Goal: Transaction & Acquisition: Purchase product/service

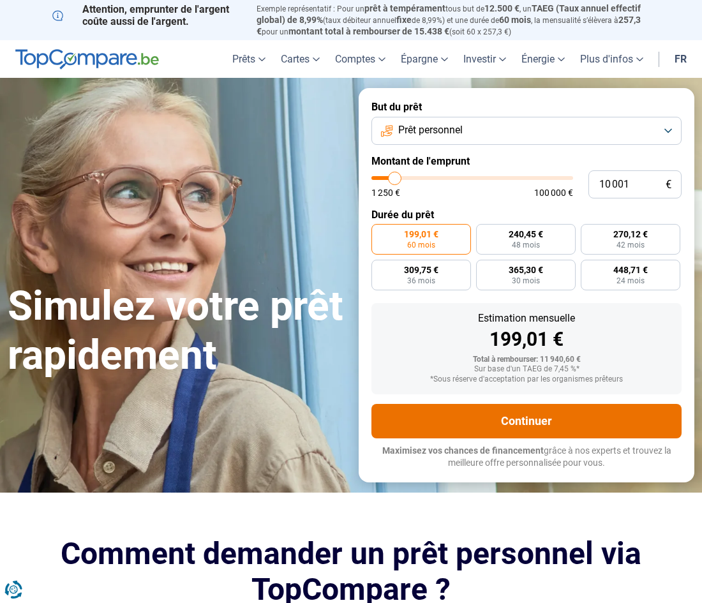
click at [525, 412] on button "Continuer" at bounding box center [526, 421] width 310 height 34
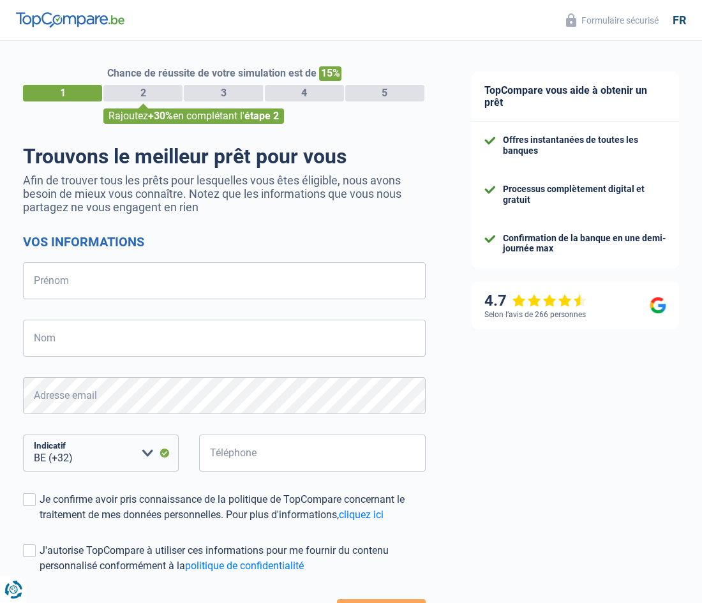
select select "32"
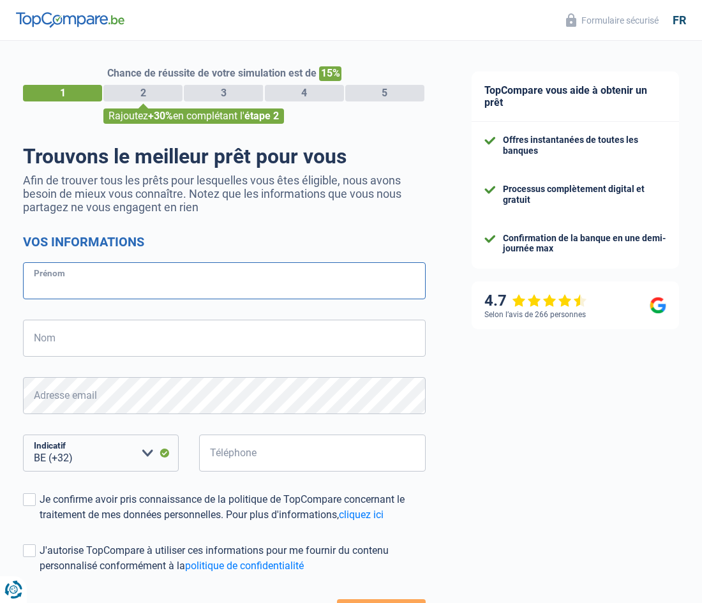
click at [92, 285] on input "Prénom" at bounding box center [224, 280] width 403 height 37
type input "CARMEL"
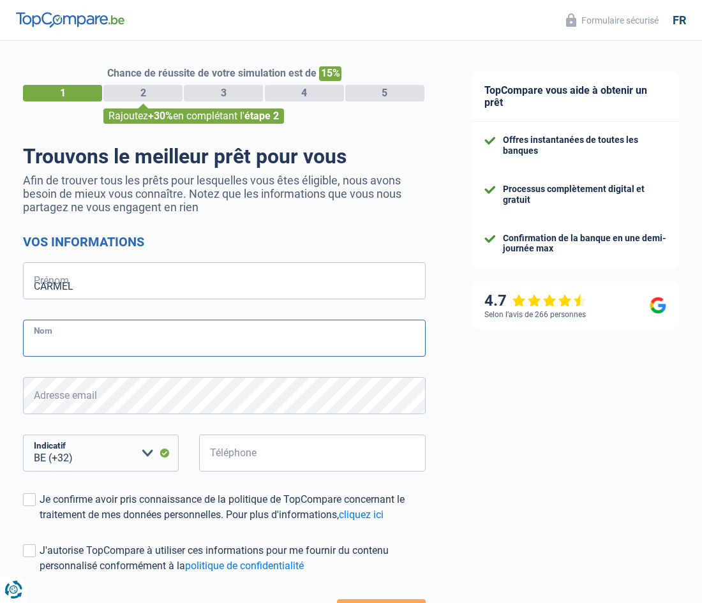
type input "BIGIRIMANA"
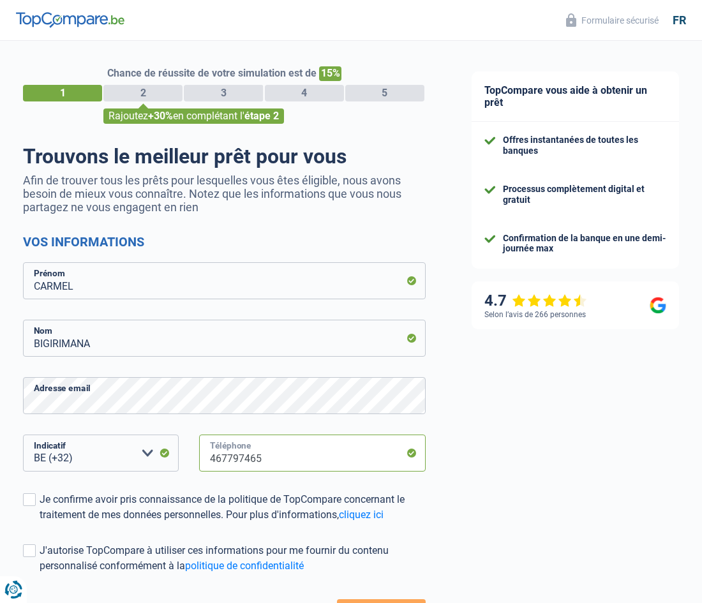
click at [269, 463] on input "467797465" at bounding box center [312, 453] width 227 height 37
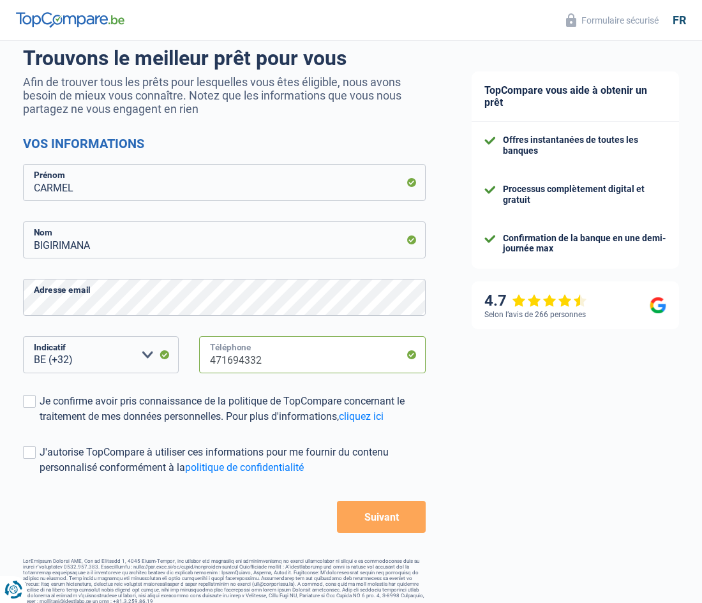
scroll to position [110, 0]
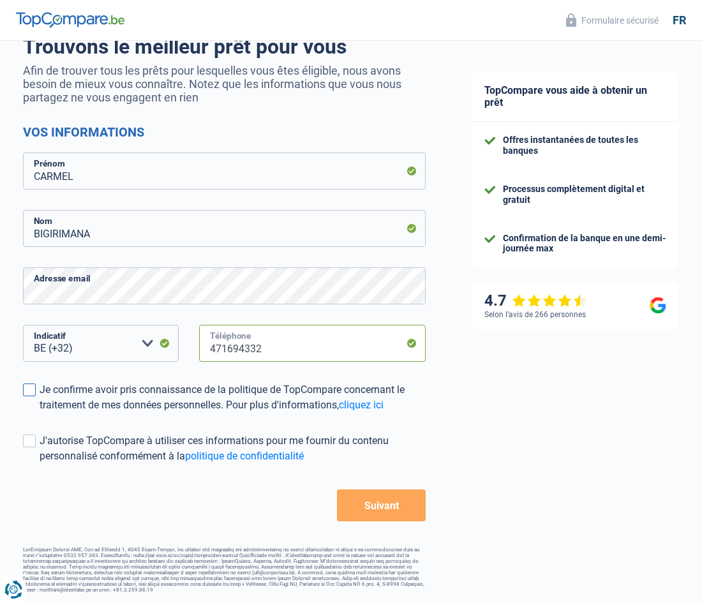
type input "471694332"
click at [31, 383] on span at bounding box center [29, 389] width 13 height 13
click at [40, 413] on input "Je confirme avoir pris connaissance de la politique de TopCompare concernant le…" at bounding box center [40, 413] width 0 height 0
click at [29, 436] on span at bounding box center [29, 441] width 13 height 13
click at [40, 464] on input "J'autorise TopCompare à utiliser ces informations pour me fournir du contenu pe…" at bounding box center [40, 464] width 0 height 0
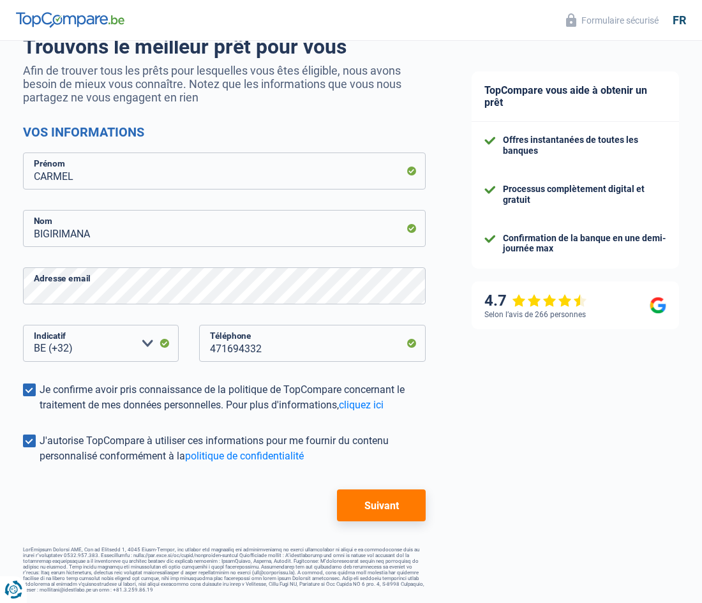
click at [380, 495] on button "Suivant" at bounding box center [381, 505] width 89 height 32
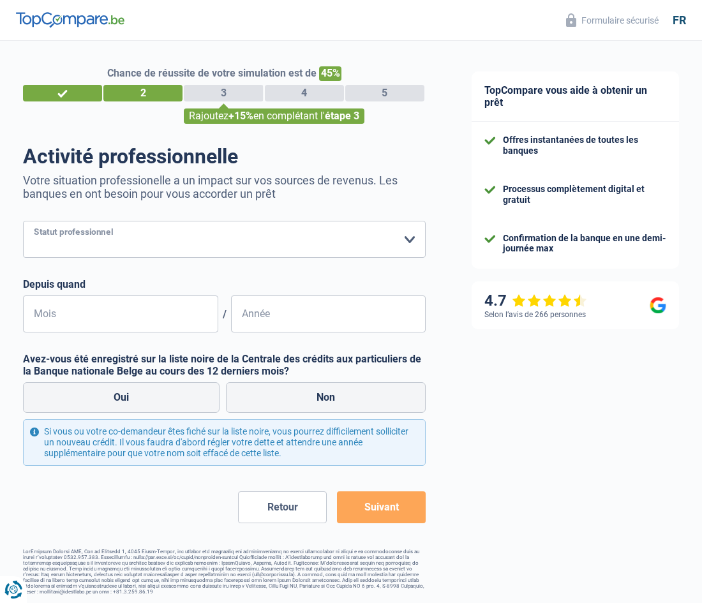
click at [408, 233] on select "Ouvrier Employé privé Employé public Invalide Indépendant Pensionné Chômeur Mut…" at bounding box center [224, 239] width 403 height 37
select select "worker"
click at [23, 221] on select "Ouvrier Employé privé Employé public Invalide Indépendant Pensionné Chômeur Mut…" at bounding box center [224, 239] width 403 height 37
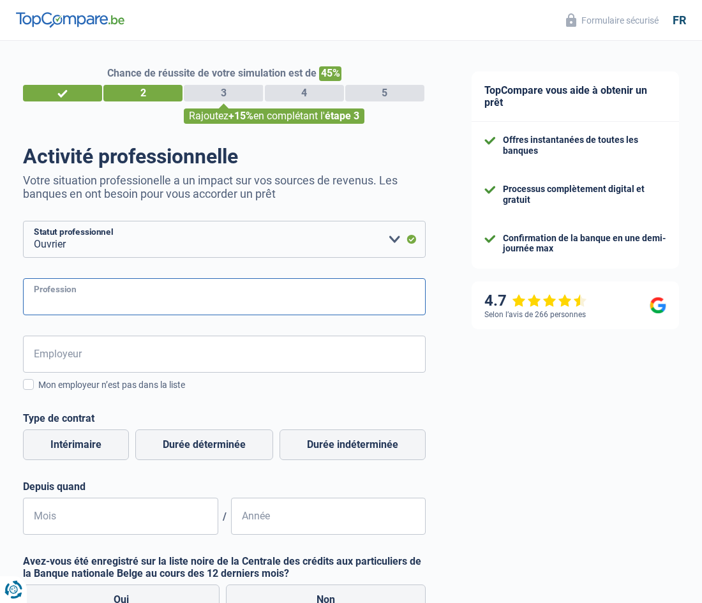
click at [80, 296] on input "Profession" at bounding box center [224, 296] width 403 height 37
type input "THUISZORG"
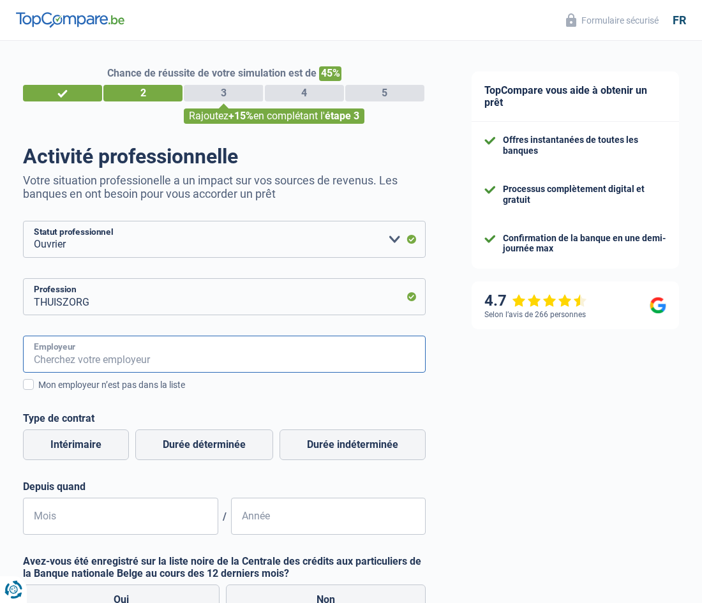
click at [69, 352] on input "Employeur" at bounding box center [224, 354] width 403 height 37
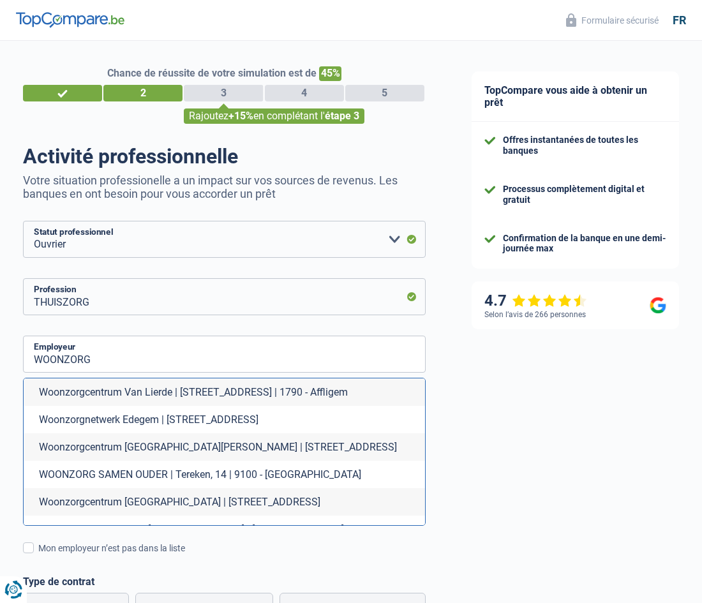
click at [130, 420] on li "Woonzorgnetwerk Edegem | Oude-Godstraat, 110 | 2650 - Edegem" at bounding box center [224, 419] width 401 height 27
type input "Woonzorgnetwerk Edegem | Oude-Godstraat, 110 | 2650 - Edegem"
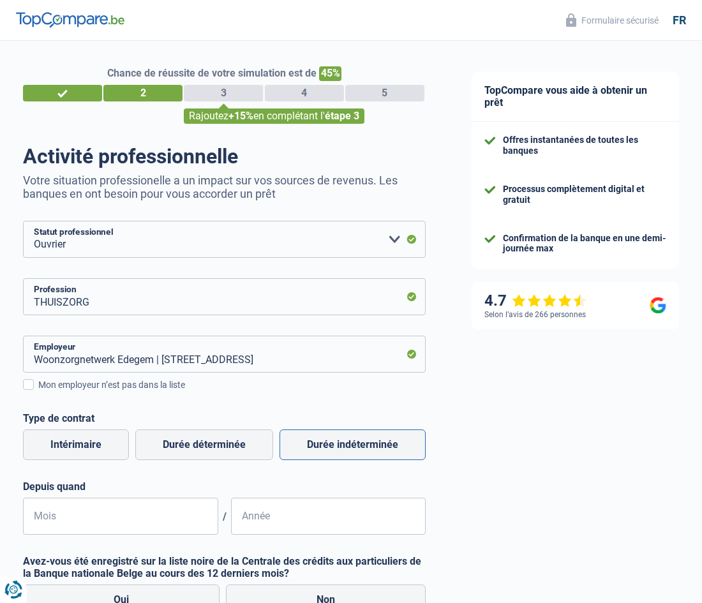
click at [332, 441] on label "Durée indéterminée" at bounding box center [352, 444] width 146 height 31
click at [332, 441] on input "Durée indéterminée" at bounding box center [352, 444] width 146 height 31
radio input "true"
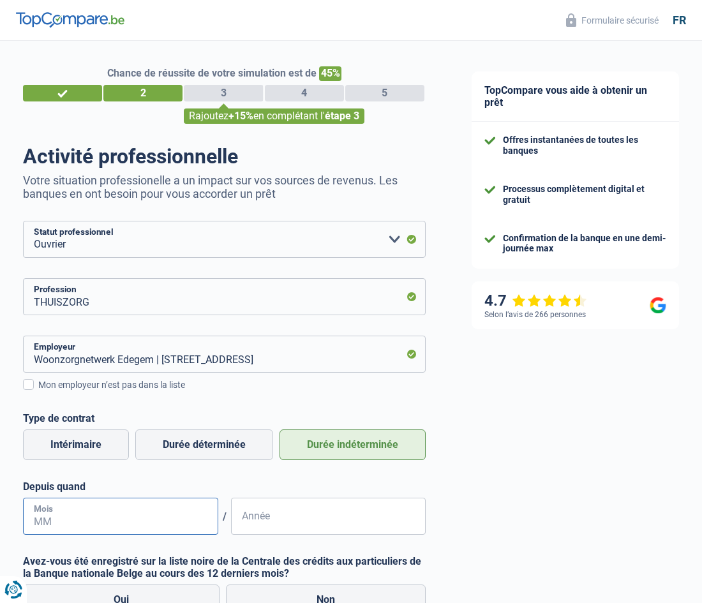
click at [117, 519] on input "Mois" at bounding box center [120, 516] width 195 height 37
type input "05"
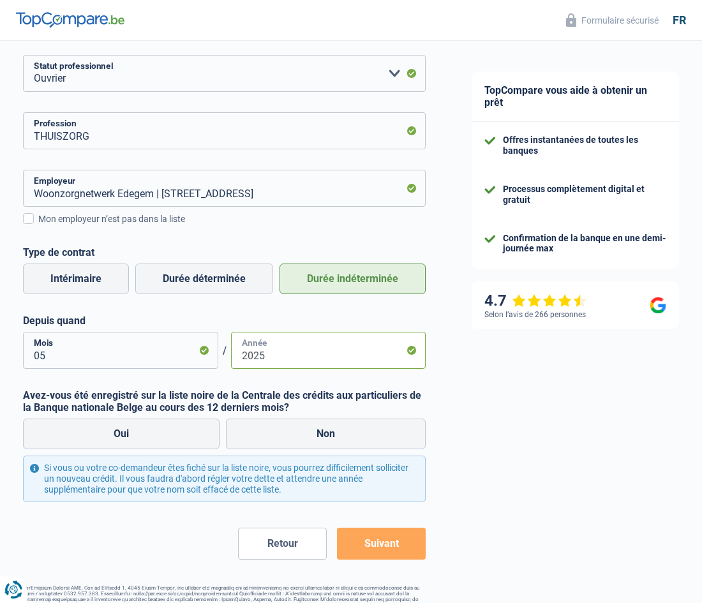
scroll to position [169, 0]
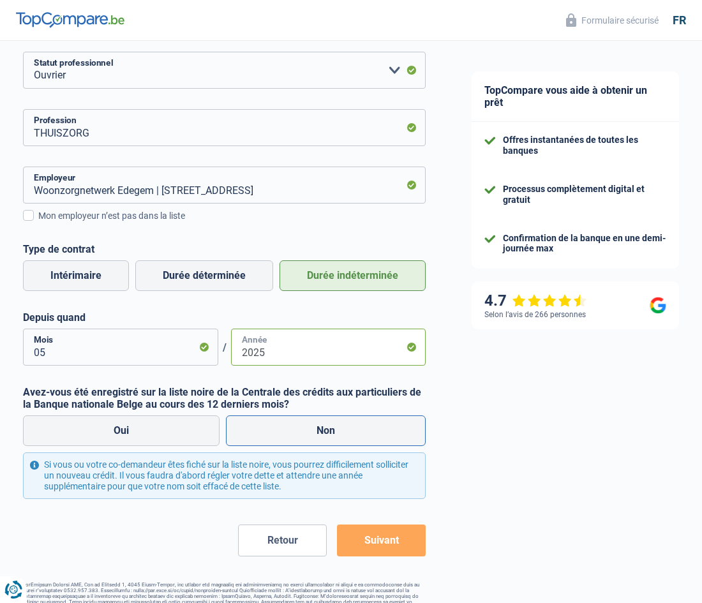
type input "2025"
click at [315, 438] on label "Non" at bounding box center [326, 430] width 200 height 31
click at [315, 438] on input "Non" at bounding box center [326, 430] width 200 height 31
radio input "true"
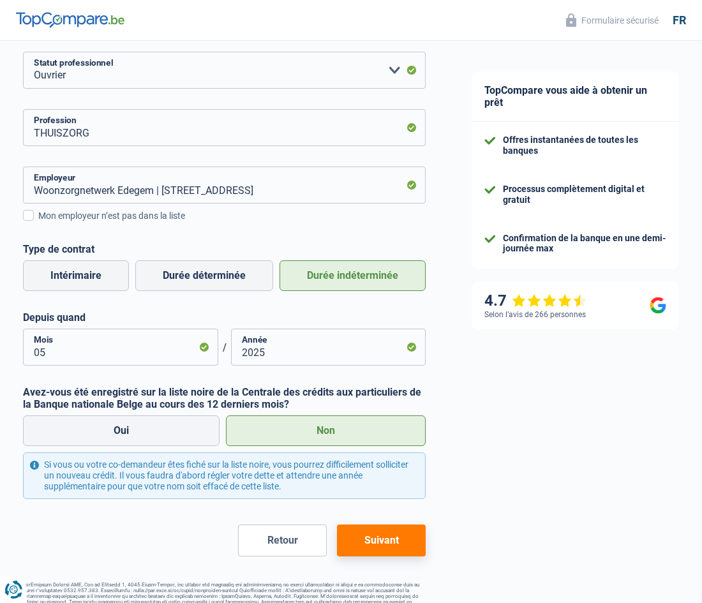
click at [377, 541] on button "Suivant" at bounding box center [381, 541] width 89 height 32
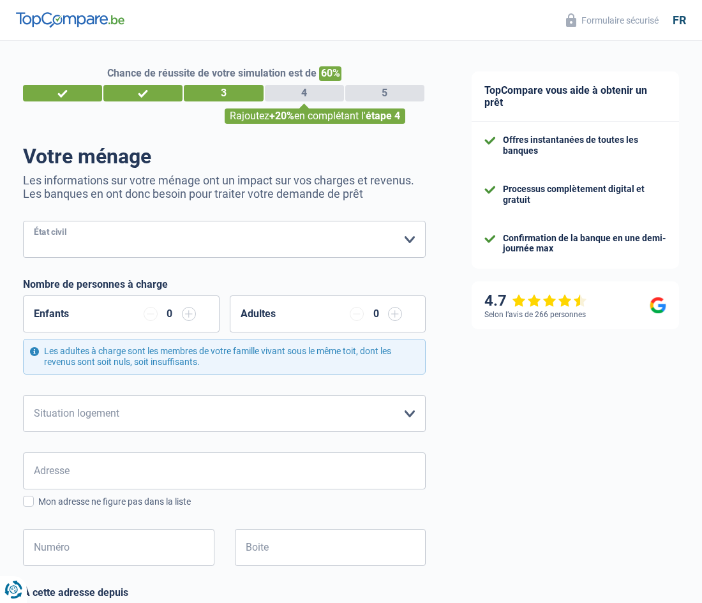
click at [406, 240] on select "Célibataire Marié(e) Cohabitant(e) légal(e) Divorcé(e) Veuf(ve) Séparé (de fait…" at bounding box center [224, 239] width 403 height 37
select select "single"
click at [23, 221] on select "Célibataire Marié(e) Cohabitant(e) légal(e) Divorcé(e) Veuf(ve) Séparé (de fait…" at bounding box center [224, 239] width 403 height 37
click at [411, 407] on select "Locataire Propriétaire avec prêt hypothécaire Propriétaire sans prêt hypothécai…" at bounding box center [224, 413] width 403 height 37
select select "rents"
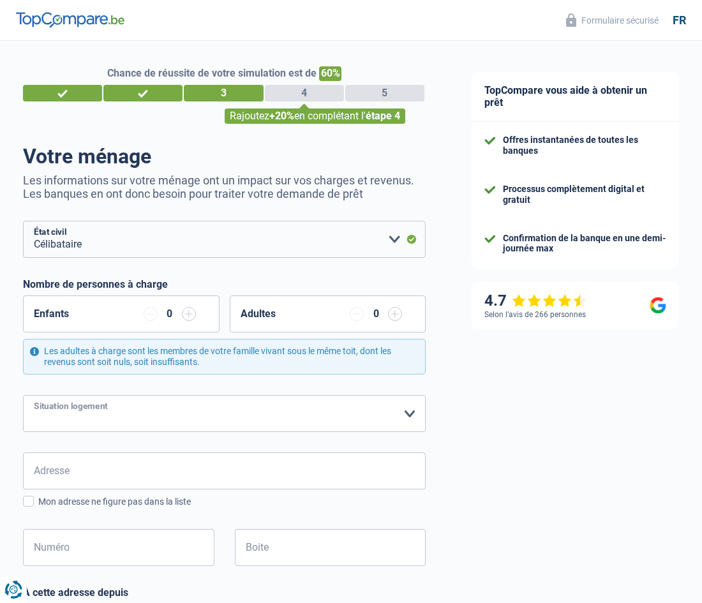
click at [23, 395] on select "Locataire Propriétaire avec prêt hypothécaire Propriétaire sans prêt hypothécai…" at bounding box center [224, 413] width 403 height 37
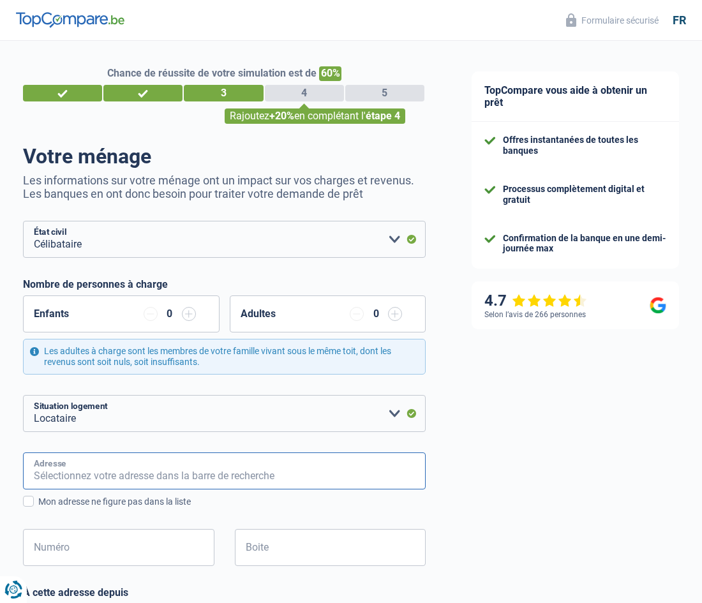
click at [168, 459] on input "Adresse" at bounding box center [224, 470] width 403 height 37
type input "Torfsstraat 2"
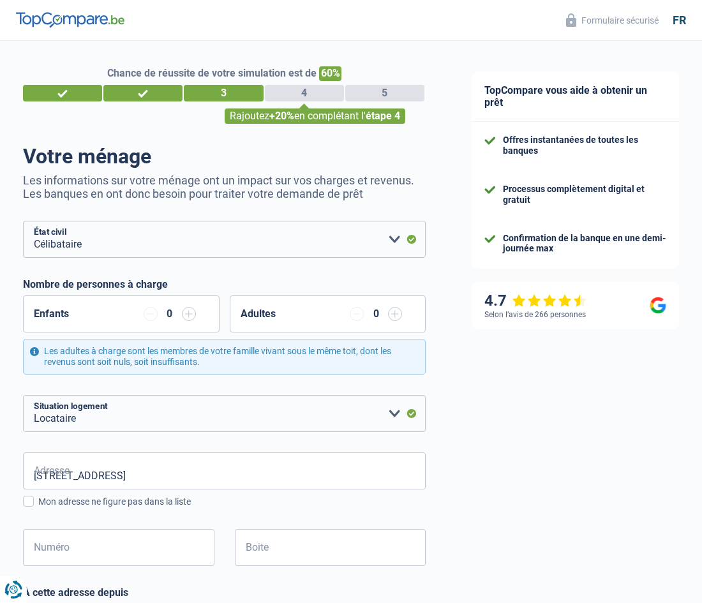
type input "Belgique"
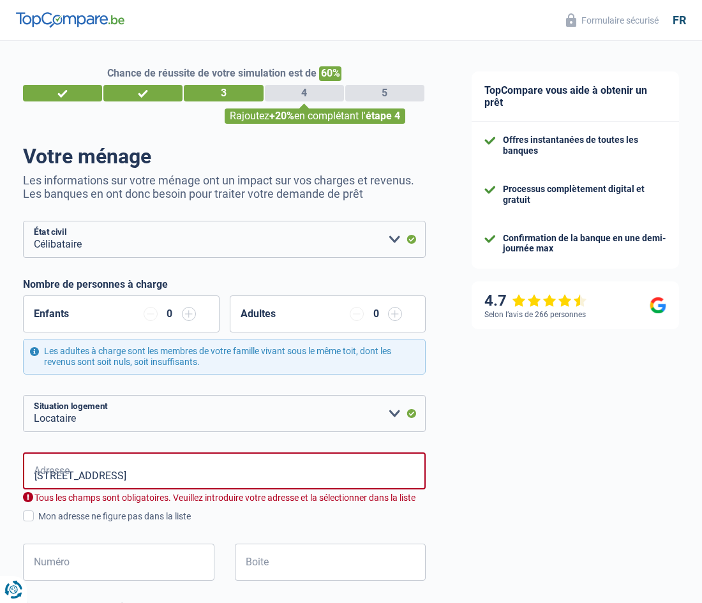
type input "Belgique"
click at [114, 471] on input "Torfsstraat 2" at bounding box center [224, 470] width 403 height 37
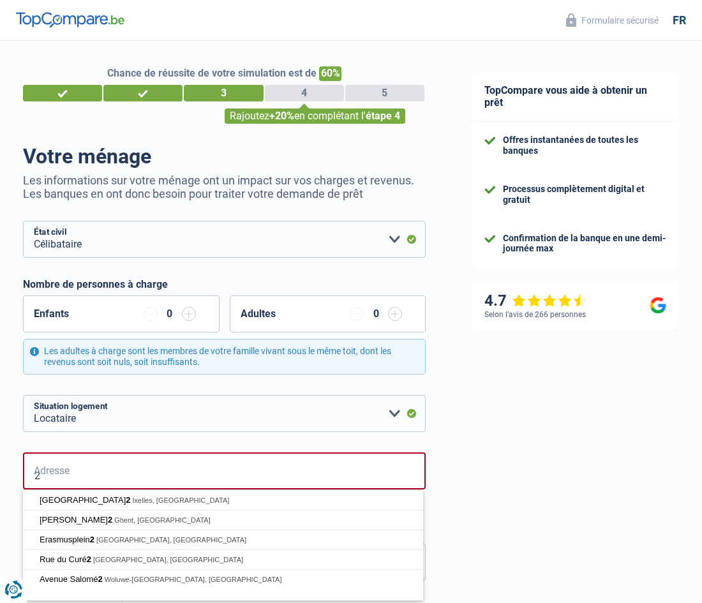
type input "2"
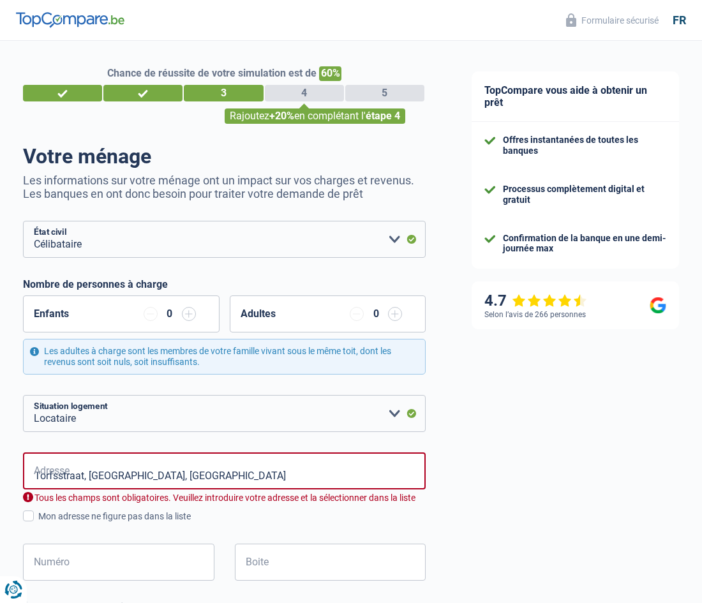
type input "Torfsstraat, 2547, Lint, BE"
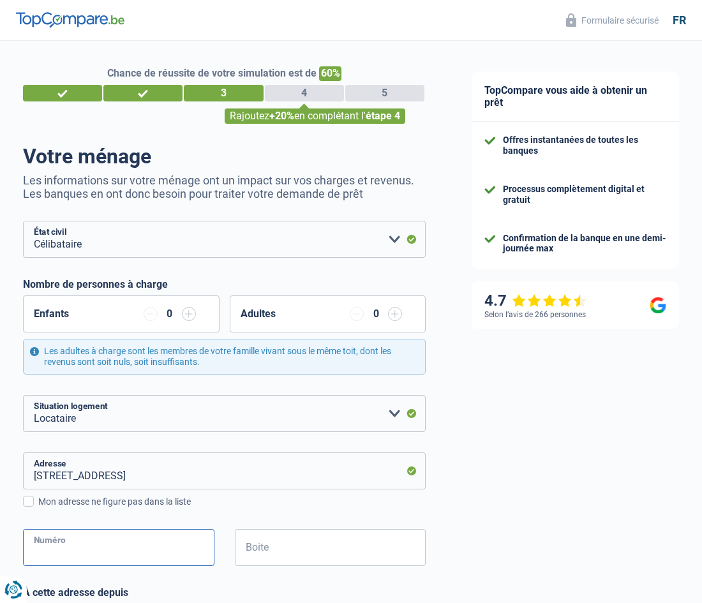
click at [83, 556] on input "Numéro" at bounding box center [118, 547] width 191 height 37
type input "2"
type input "Lint"
click at [264, 544] on input "Boite" at bounding box center [330, 547] width 191 height 37
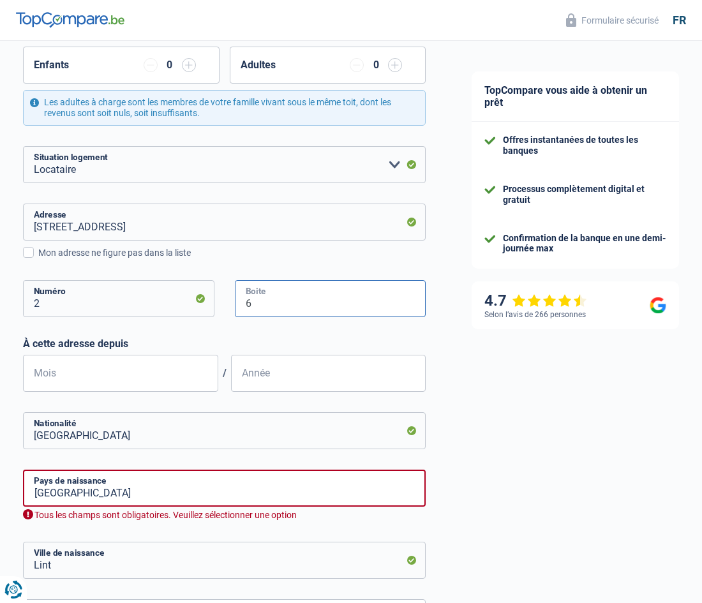
scroll to position [249, 0]
type input "6"
click at [61, 367] on input "Mois" at bounding box center [120, 372] width 195 height 37
type input "07"
click at [91, 493] on input "Belgique" at bounding box center [224, 487] width 403 height 37
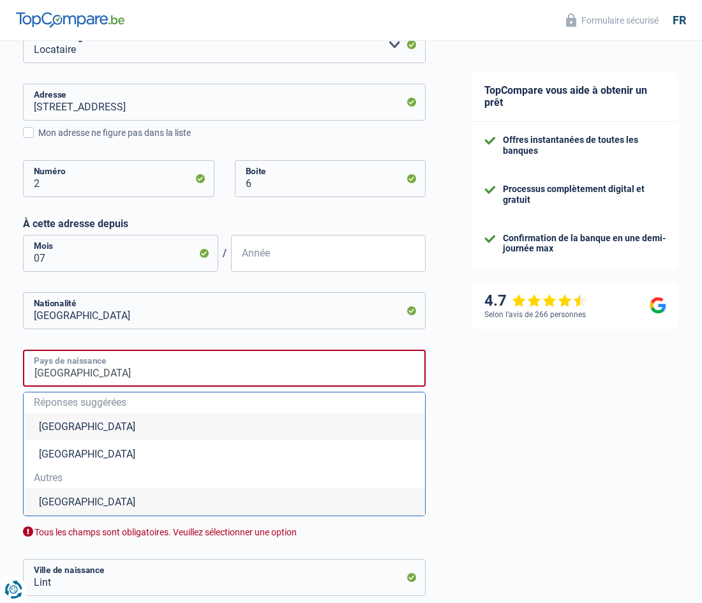
scroll to position [369, 0]
click at [56, 502] on li "Burundi" at bounding box center [224, 501] width 401 height 27
type input "Burundi"
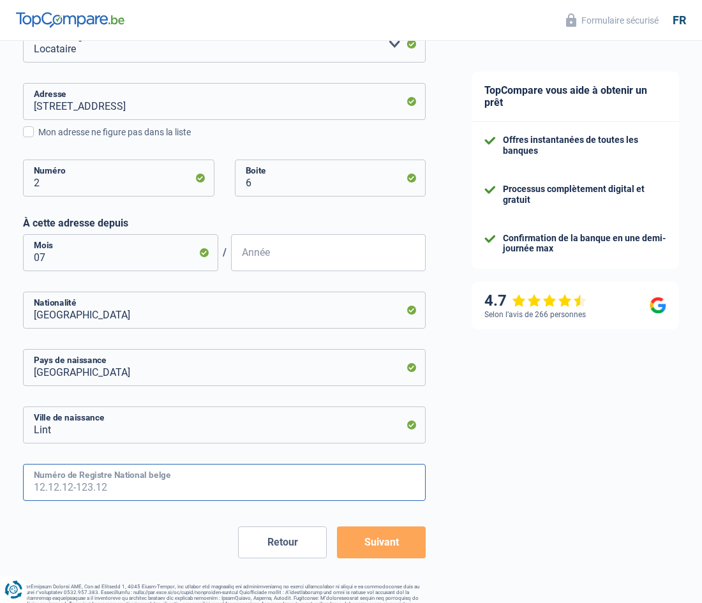
click at [98, 481] on input "Numéro de Registre National belge" at bounding box center [224, 482] width 403 height 37
type input "03.04.24-505.5"
type input "4"
type input "2003"
type input "03.04.24-505.59"
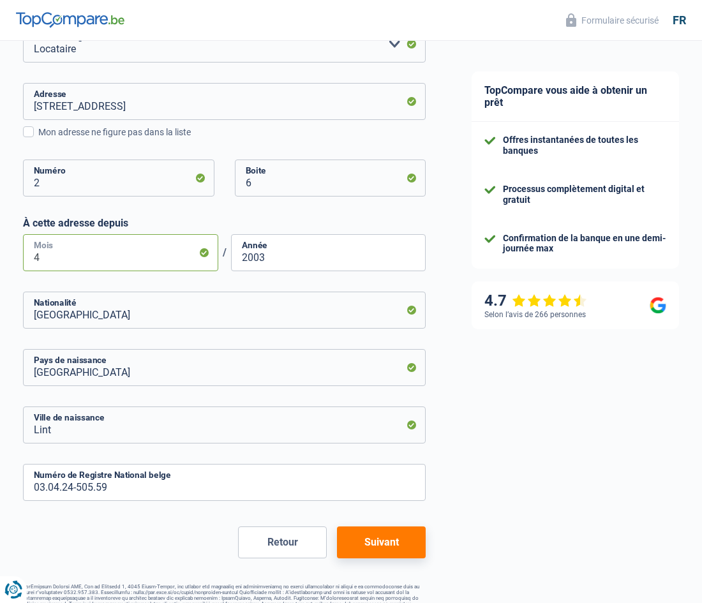
click at [77, 257] on input "4" at bounding box center [120, 252] width 195 height 37
type input "7"
click at [394, 539] on button "Suivant" at bounding box center [381, 542] width 89 height 32
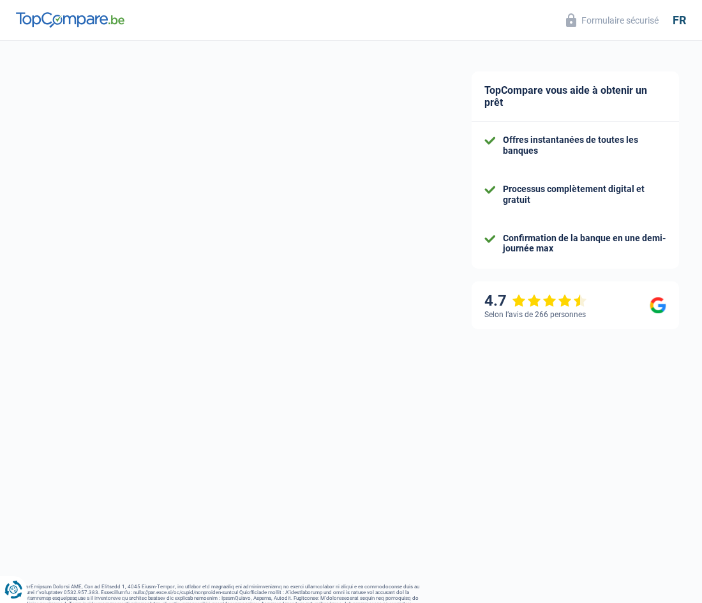
select select "netSalary"
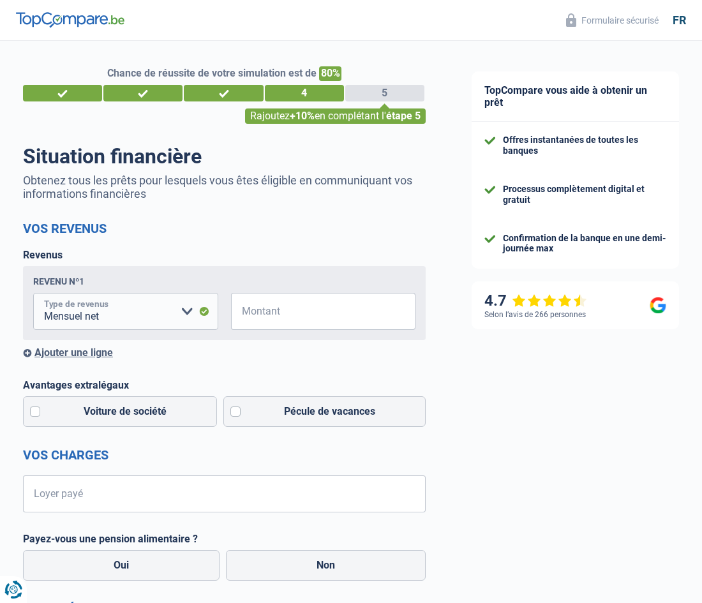
click at [188, 306] on select "Allocation d'handicap Allocations chômage Allocations familiales Chèques repas …" at bounding box center [125, 311] width 185 height 37
click at [33, 293] on select "Allocation d'handicap Allocations chômage Allocations familiales Chèques repas …" at bounding box center [125, 311] width 185 height 37
click at [301, 312] on input "Montant" at bounding box center [331, 311] width 169 height 37
type input "1.280"
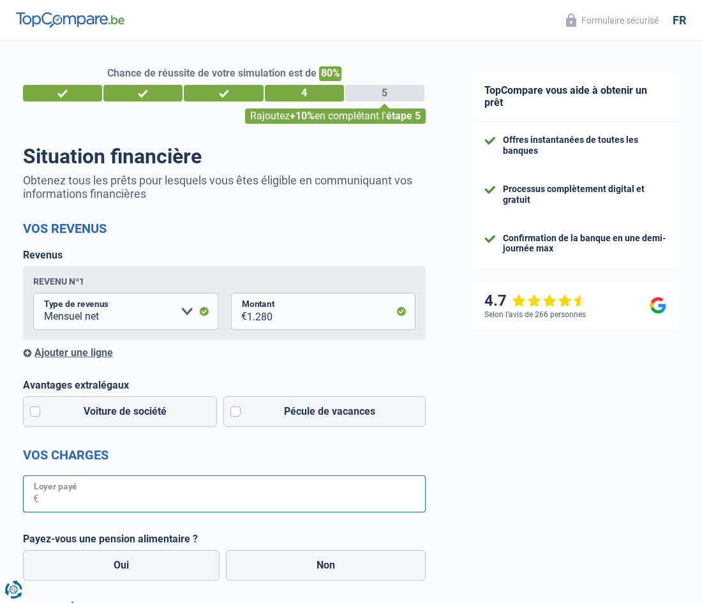
click at [140, 502] on input "Loyer payé" at bounding box center [232, 493] width 387 height 37
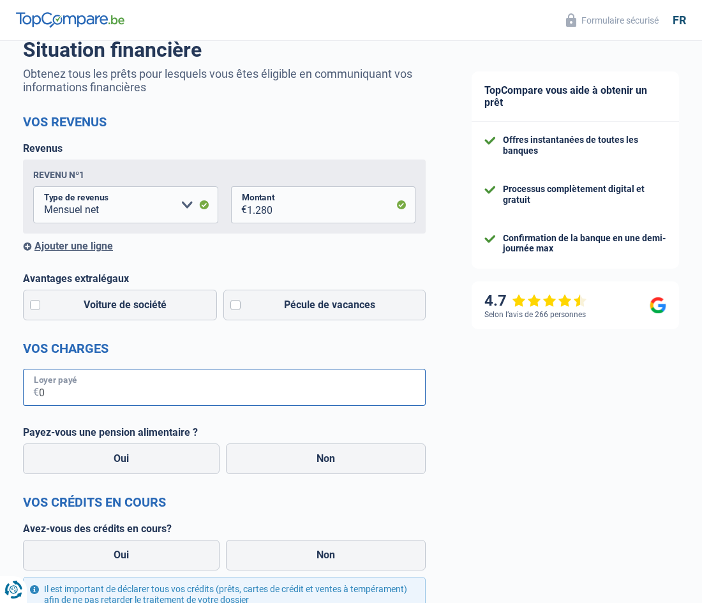
scroll to position [110, 0]
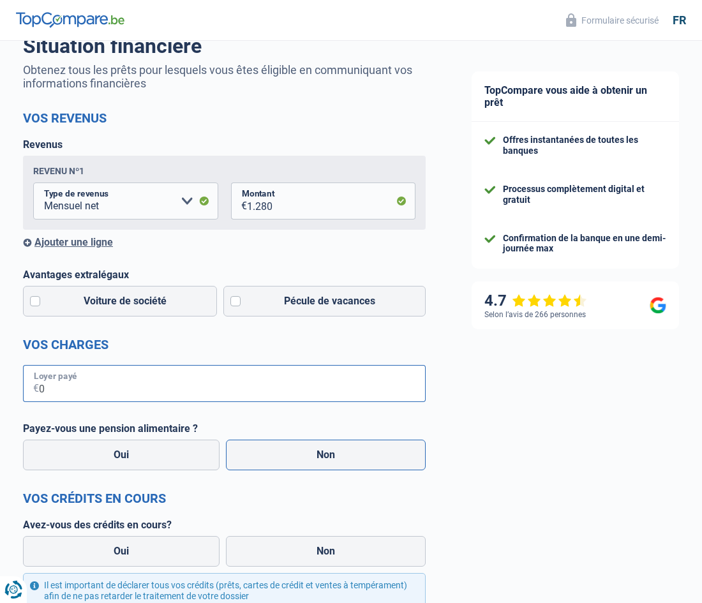
type input "0"
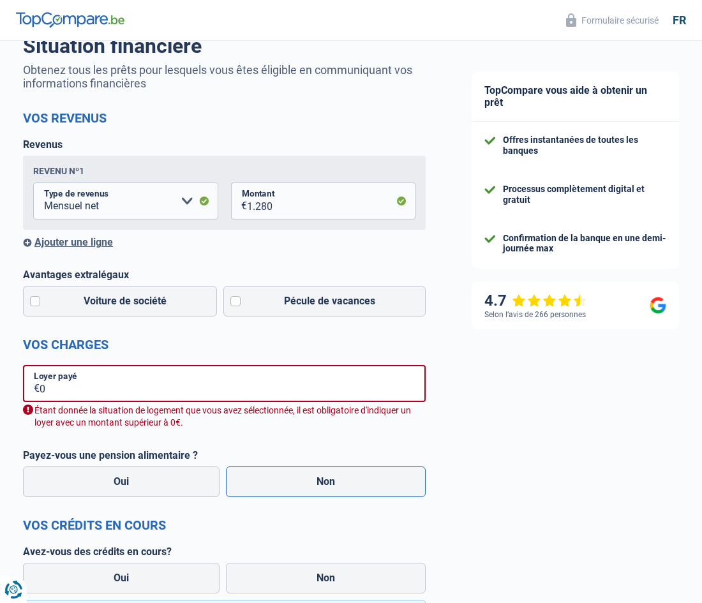
click at [307, 448] on form "Vos revenus Revenus Revenu nº1 Allocation d'handicap Allocations chômage Alloca…" at bounding box center [224, 469] width 403 height 718
click at [58, 391] on input "0" at bounding box center [233, 383] width 386 height 37
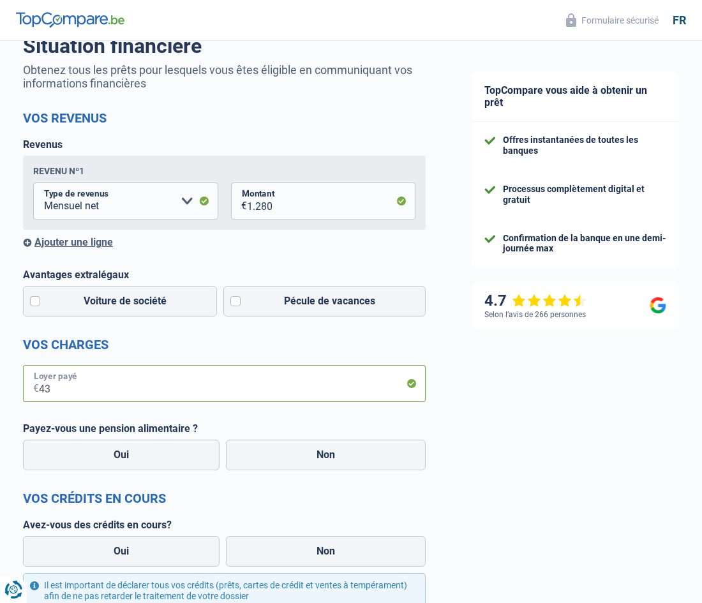
type input "4"
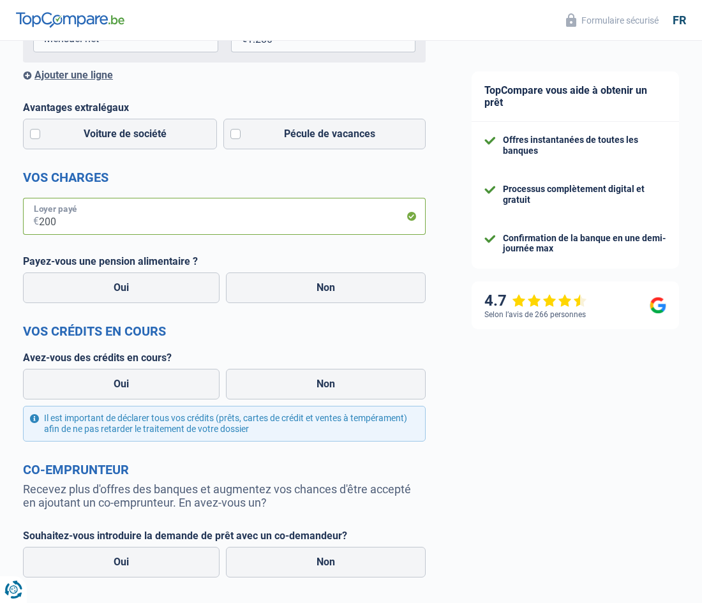
scroll to position [391, 0]
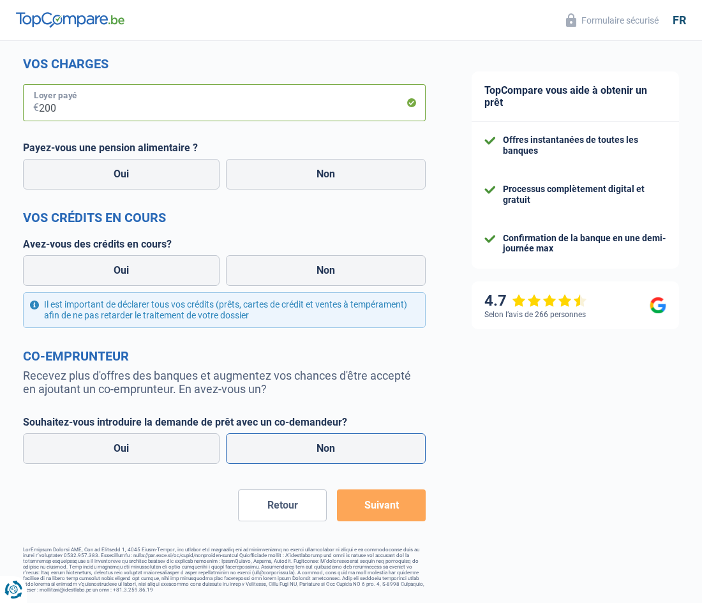
type input "200"
click at [316, 449] on label "Non" at bounding box center [326, 448] width 200 height 31
click at [316, 449] on input "Non" at bounding box center [326, 448] width 200 height 31
radio input "true"
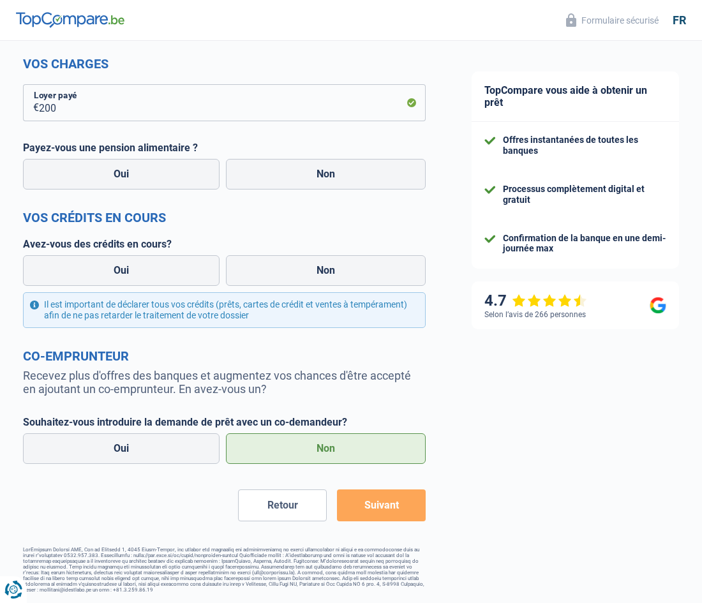
click at [384, 504] on button "Suivant" at bounding box center [381, 505] width 89 height 32
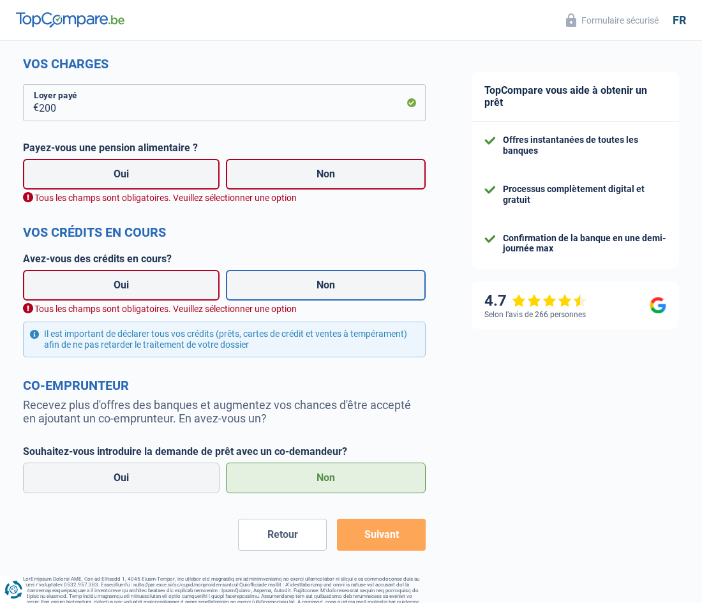
click at [327, 286] on label "Non" at bounding box center [326, 285] width 200 height 31
click at [327, 286] on input "Non" at bounding box center [326, 285] width 200 height 31
radio input "true"
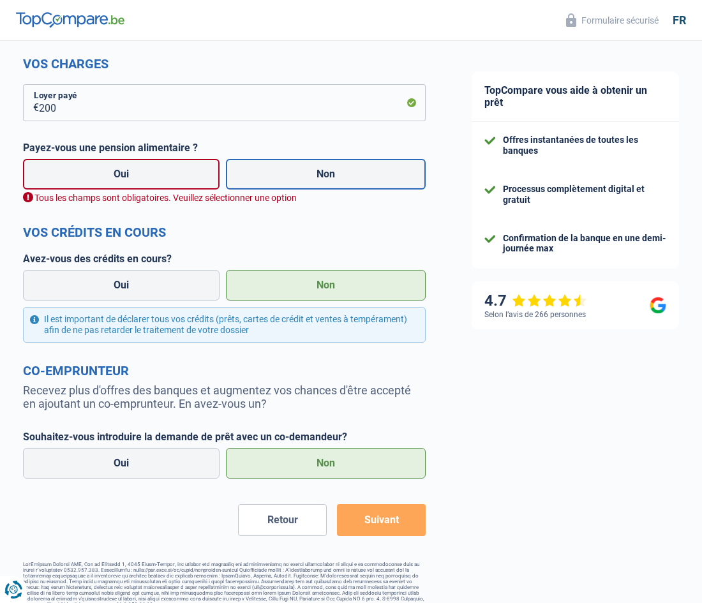
click at [318, 167] on label "Non" at bounding box center [326, 174] width 200 height 31
click at [318, 167] on input "Non" at bounding box center [326, 174] width 200 height 31
radio input "true"
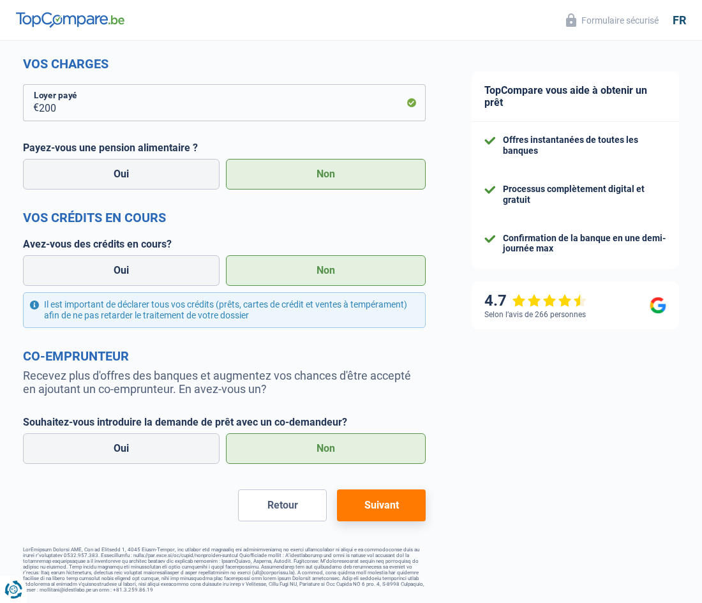
click at [390, 507] on button "Suivant" at bounding box center [381, 505] width 89 height 32
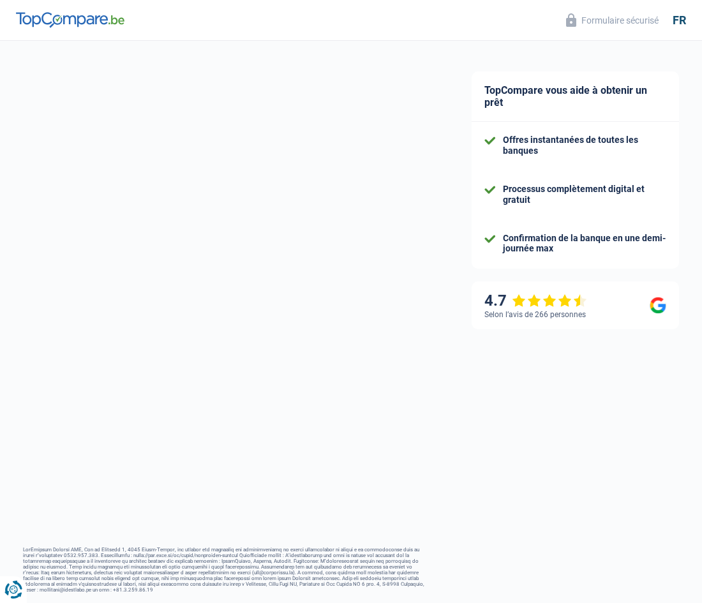
scroll to position [13, 0]
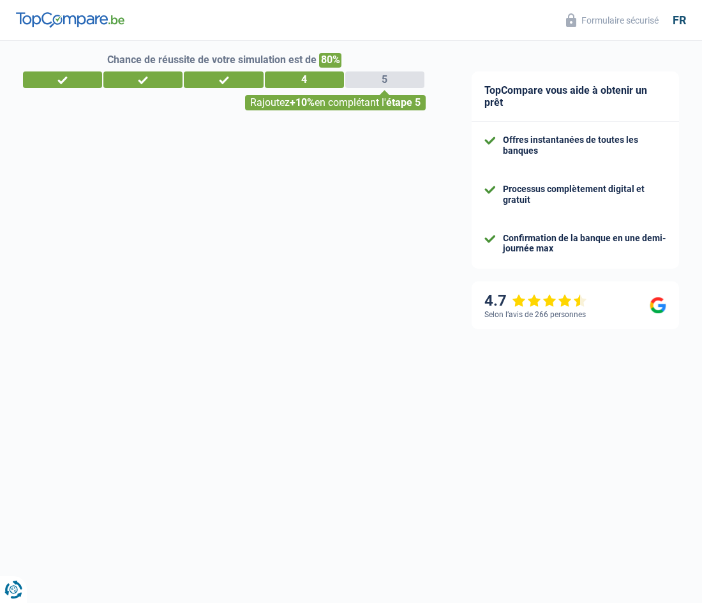
select select "60"
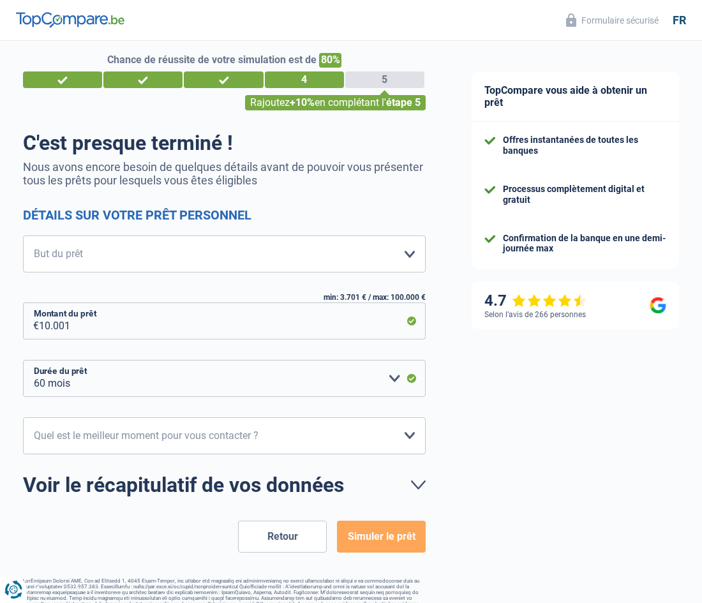
scroll to position [0, 0]
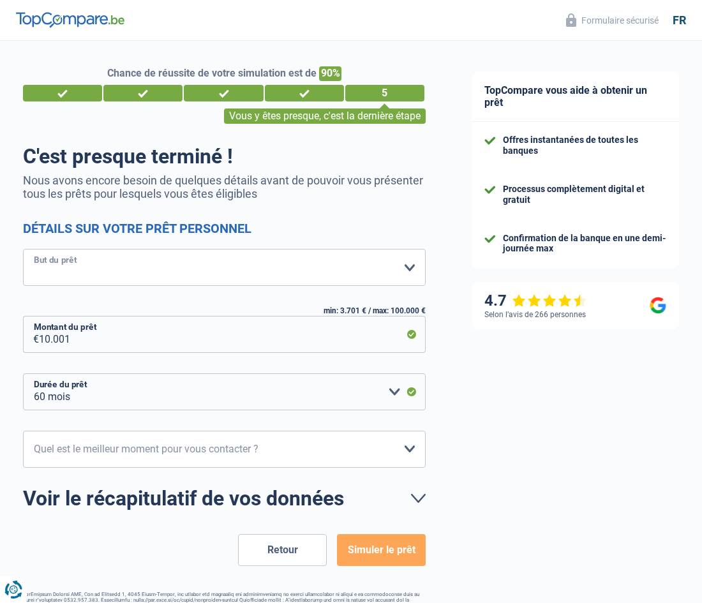
click at [405, 266] on select "Confort maison: meubles, textile, peinture, électroménager, outillage non-profe…" at bounding box center [224, 267] width 403 height 37
select select "movingOrInstallation"
click at [23, 249] on select "Confort maison: meubles, textile, peinture, électroménager, outillage non-profe…" at bounding box center [224, 267] width 403 height 37
click at [80, 339] on input "10.001" at bounding box center [232, 334] width 387 height 37
type input "1.000"
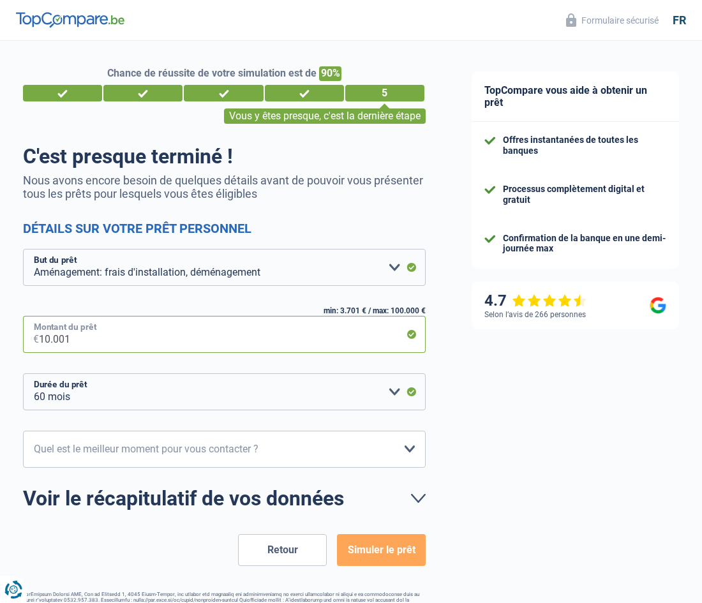
select select "24"
type input "1"
type input "5.000"
select select "36"
type input "5.000"
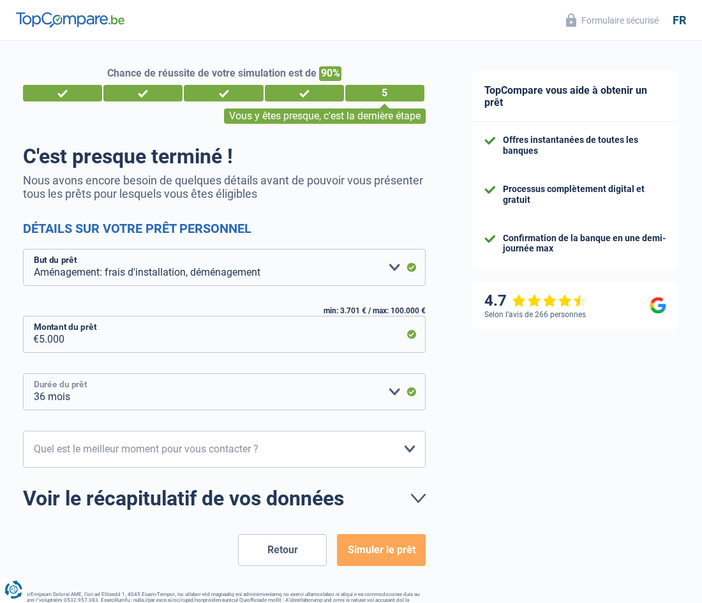
click at [395, 392] on select "12 mois 18 mois 24 mois 30 mois 36 mois Veuillez sélectionner une option" at bounding box center [224, 391] width 403 height 37
select select "18"
click at [23, 373] on select "12 mois 18 mois 24 mois 30 mois 36 mois Veuillez sélectionner une option" at bounding box center [224, 391] width 403 height 37
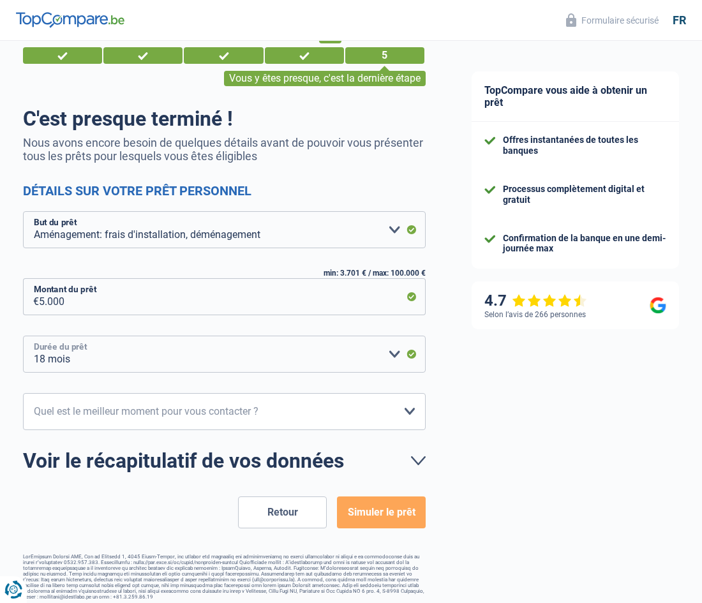
scroll to position [45, 0]
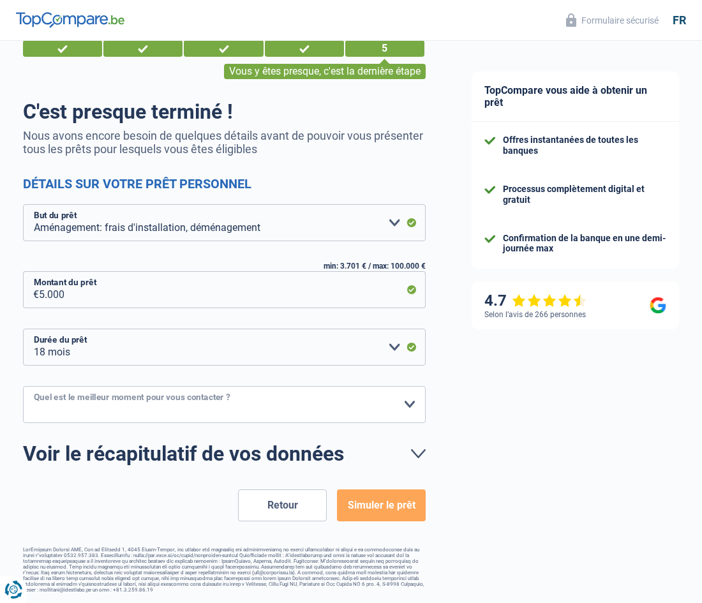
click at [408, 403] on select "10h-12h 12h-14h 14h-16h 16h-18h Veuillez sélectionner une option" at bounding box center [224, 404] width 403 height 37
select select "12-14"
click at [23, 386] on select "10h-12h 12h-14h 14h-16h 16h-18h Veuillez sélectionner une option" at bounding box center [224, 404] width 403 height 37
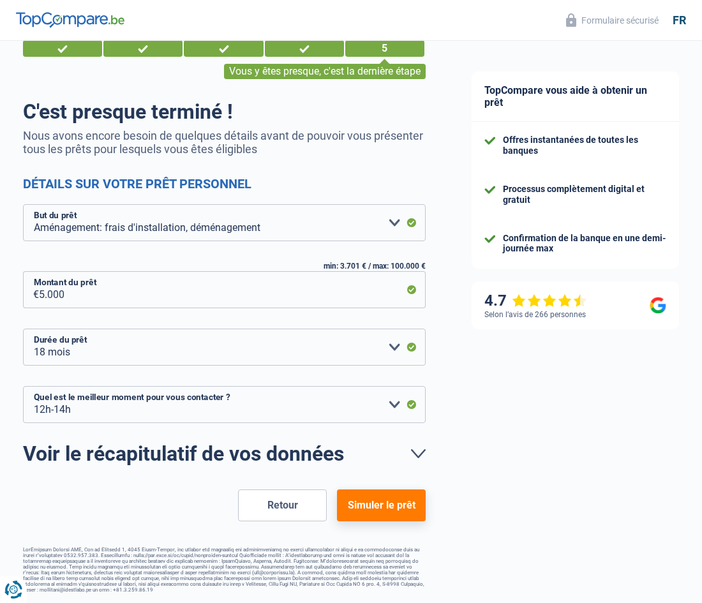
click at [376, 501] on button "Simuler le prêt" at bounding box center [381, 505] width 89 height 32
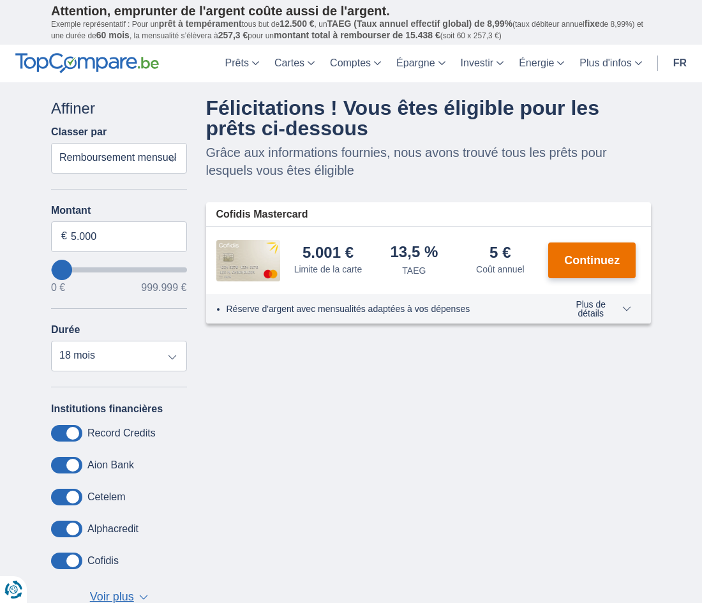
click at [606, 255] on span "Continuez" at bounding box center [592, 260] width 56 height 11
